Goal: Task Accomplishment & Management: Manage account settings

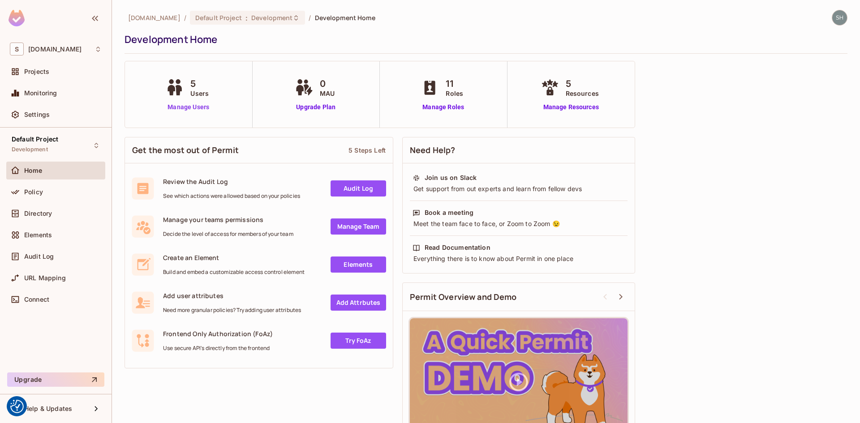
click at [192, 106] on link "Manage Users" at bounding box center [188, 107] width 50 height 9
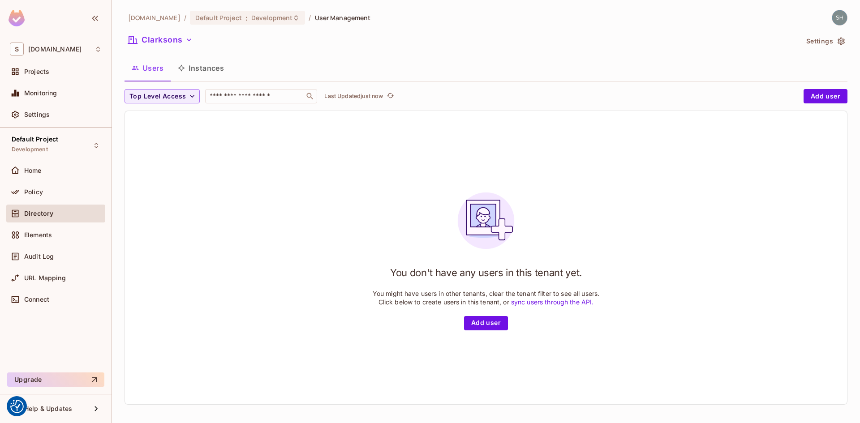
click at [208, 70] on button "Instances" at bounding box center [201, 68] width 60 height 22
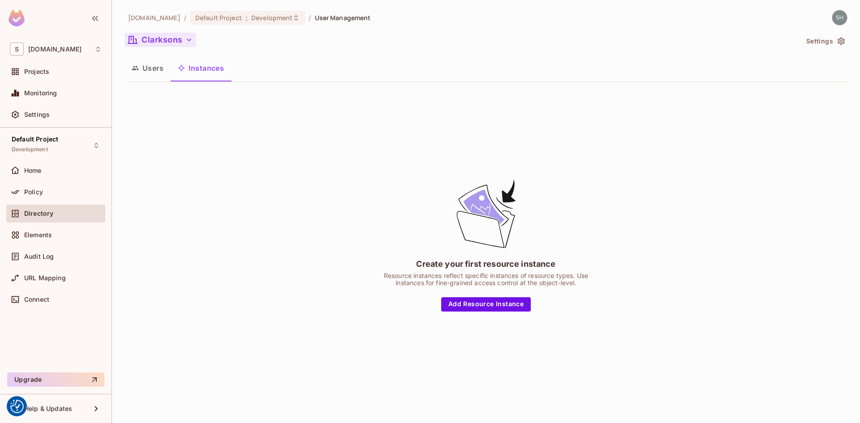
click at [188, 43] on icon "button" at bounding box center [189, 39] width 9 height 9
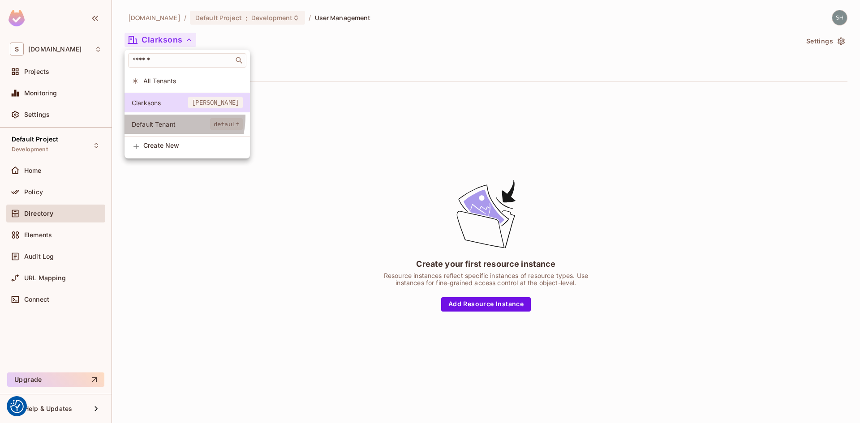
click at [159, 116] on li "Default Tenant default" at bounding box center [187, 124] width 125 height 19
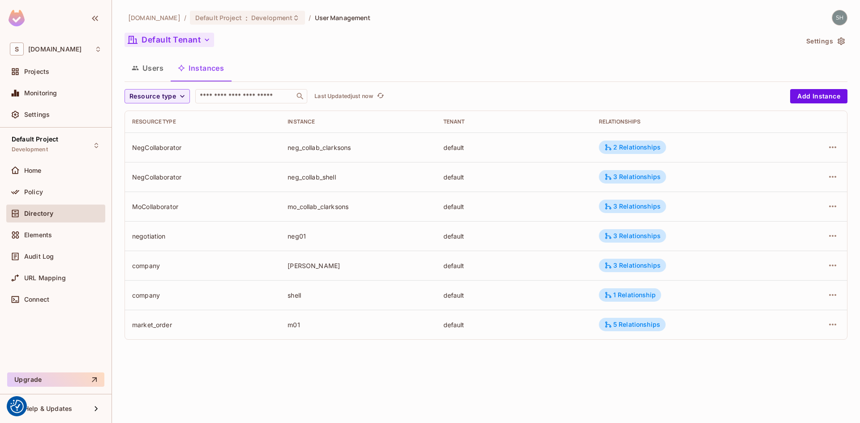
click at [153, 64] on button "Users" at bounding box center [148, 68] width 46 height 22
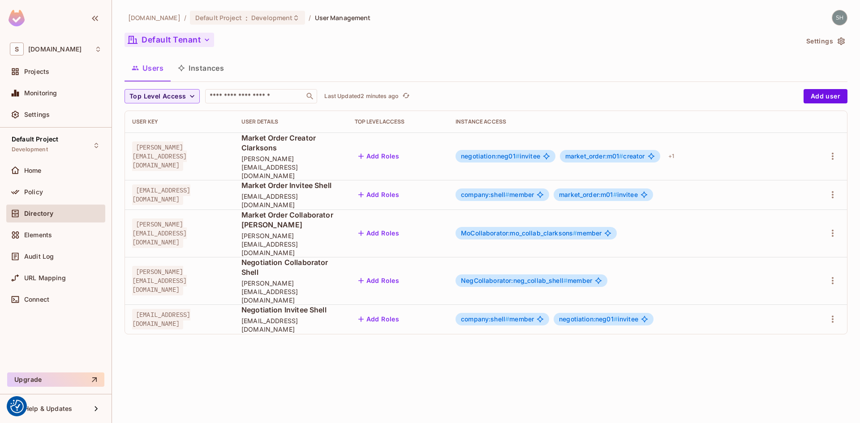
click at [273, 351] on div "sea.live / Default Project : Development / User Management Default Tenant Setti…" at bounding box center [486, 211] width 748 height 423
click at [347, 48] on div "Default Tenant" at bounding box center [462, 41] width 674 height 17
